Goal: Information Seeking & Learning: Learn about a topic

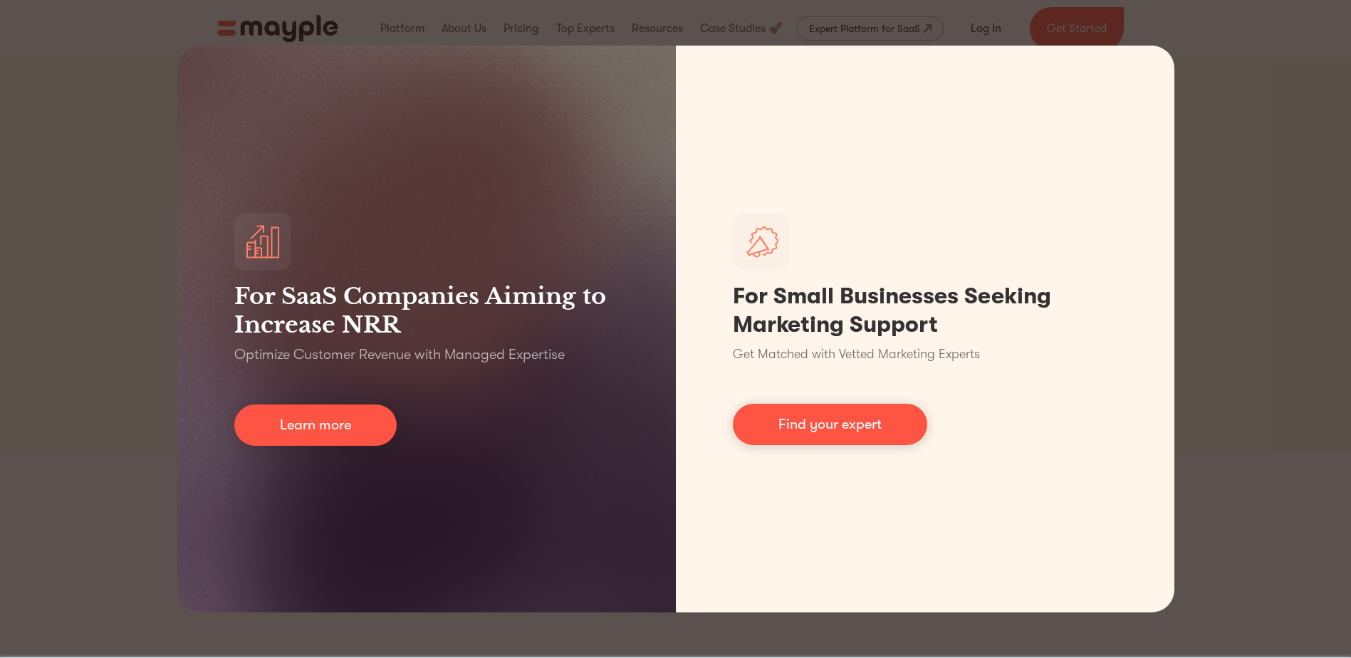
click at [1257, 93] on div "For SaaS Companies Aiming to Increase NRR Optimize Customer Revenue with Manage…" at bounding box center [675, 329] width 1351 height 658
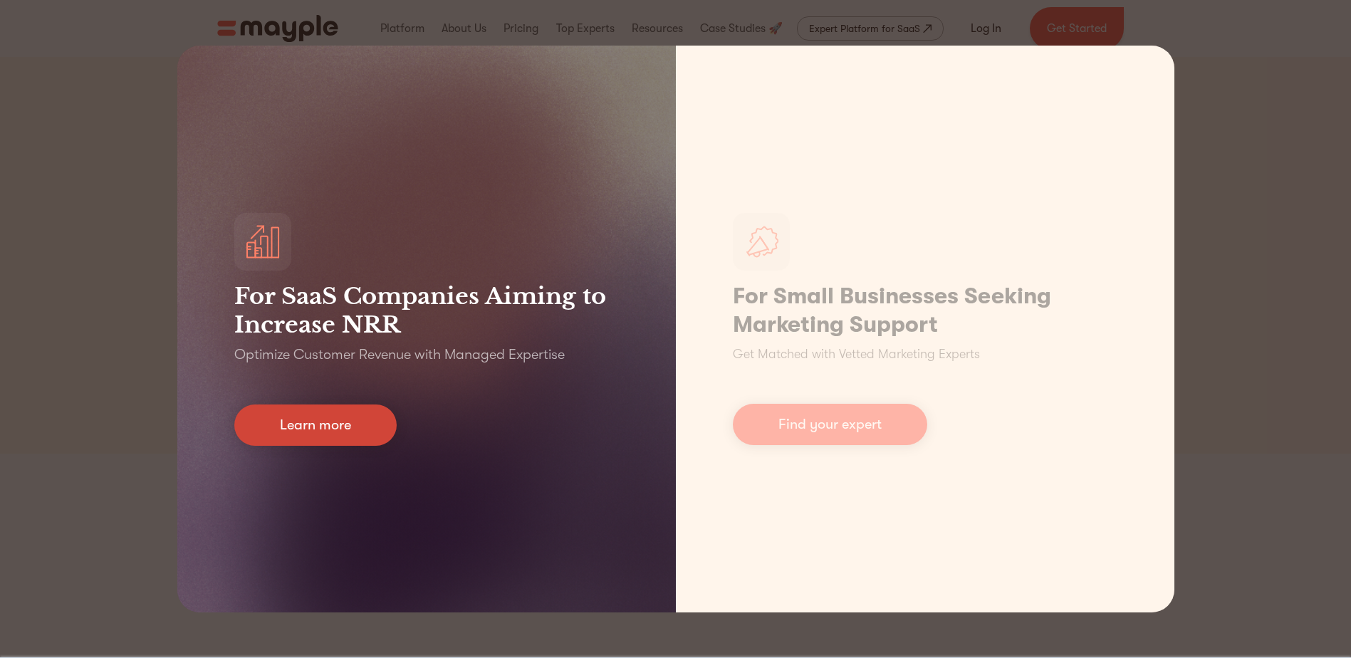
click at [352, 430] on link "Learn more" at bounding box center [315, 425] width 162 height 41
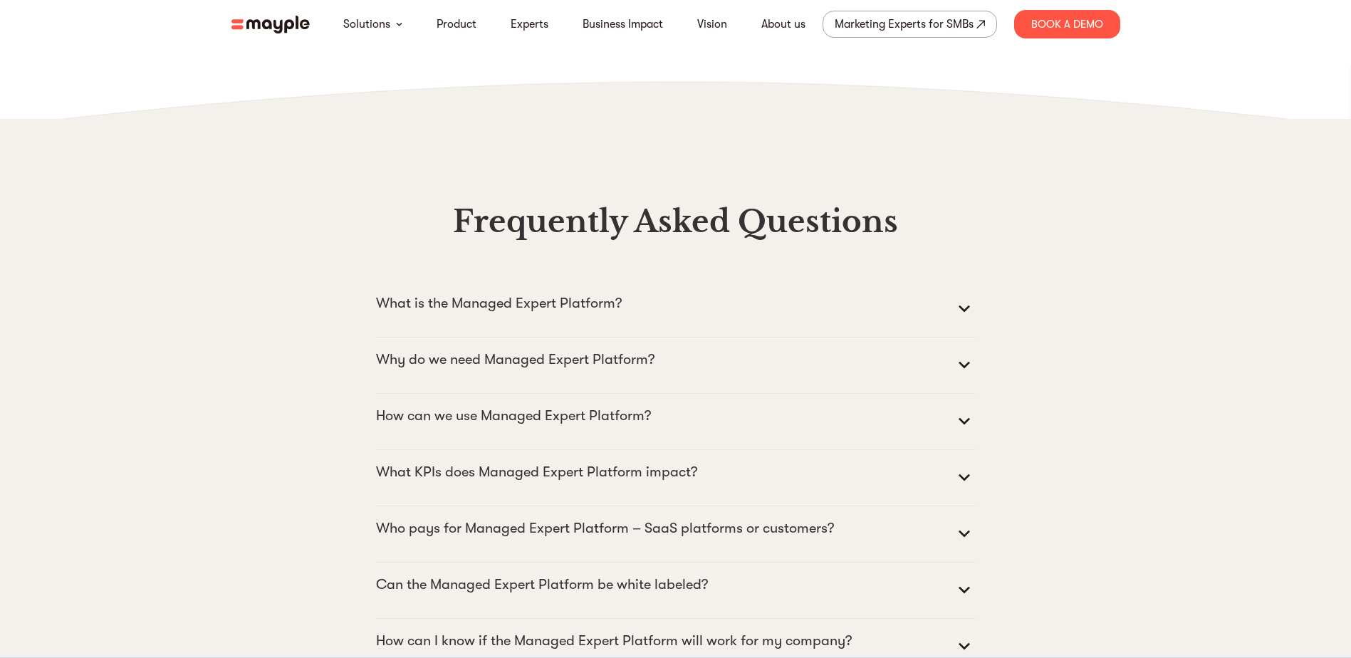
scroll to position [6316, 0]
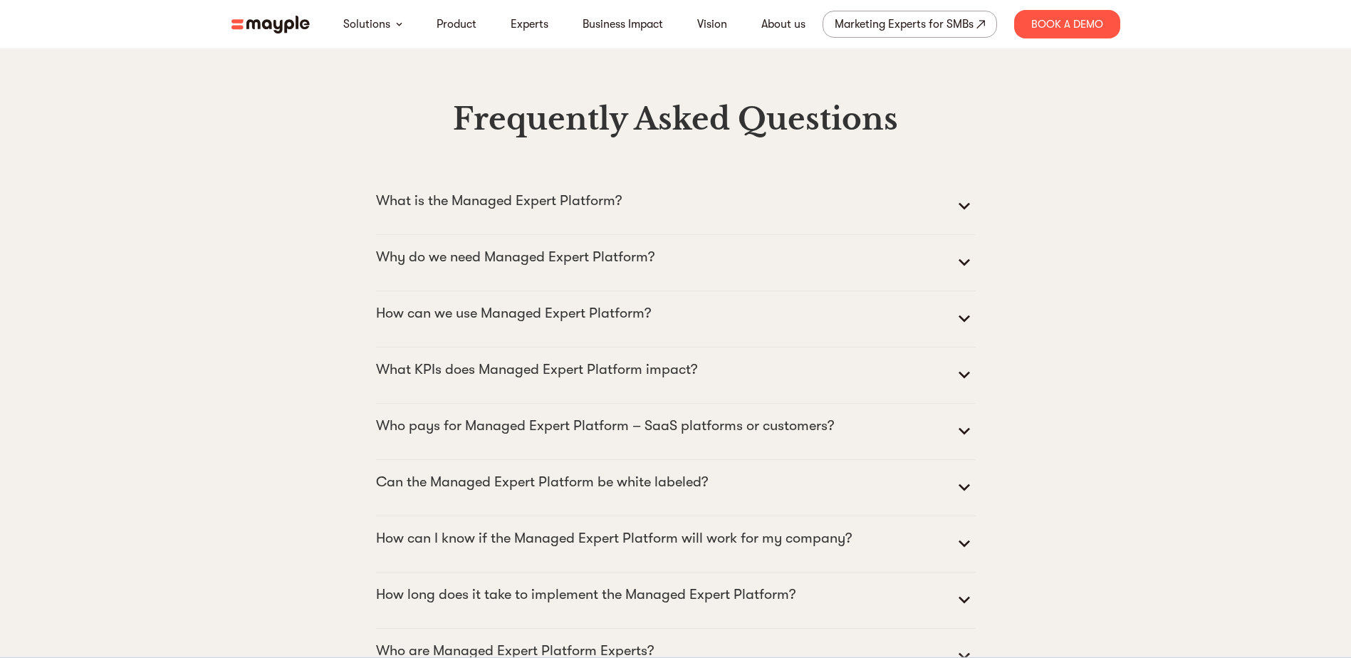
click at [125, 66] on section "Frequently Asked Questions What is the Managed Expert Platform? The Managed Exp…" at bounding box center [675, 593] width 1351 height 1155
click at [247, 199] on div "Frequently Asked Questions What is the Managed Expert Platform? The Managed Exp…" at bounding box center [676, 611] width 878 height 1052
